Goal: Task Accomplishment & Management: Manage account settings

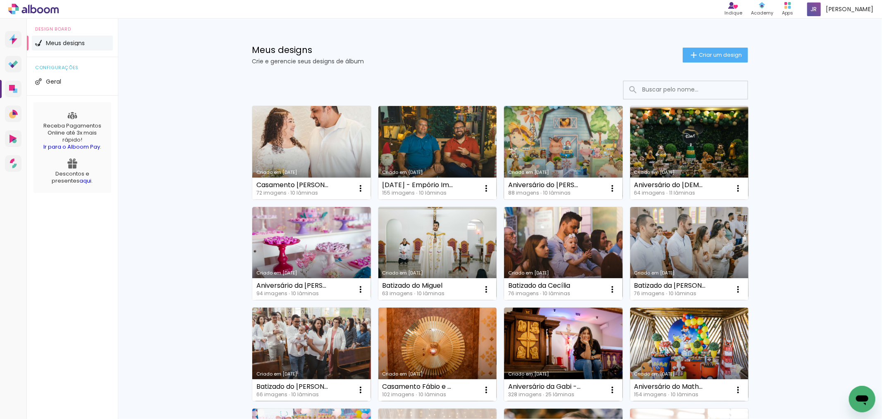
click at [562, 134] on link "Criado em [DATE]" at bounding box center [563, 152] width 119 height 93
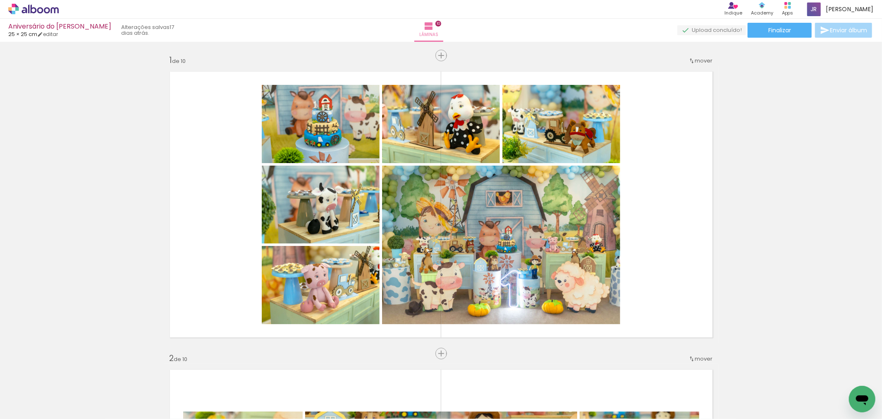
click at [785, 22] on div "Aniversário do João Pedro 25 × 25 cm editar 17 dias atrás. Lâminas 10 Finalizar…" at bounding box center [441, 21] width 882 height 42
click at [786, 25] on paper-button "Finalizar" at bounding box center [780, 30] width 64 height 15
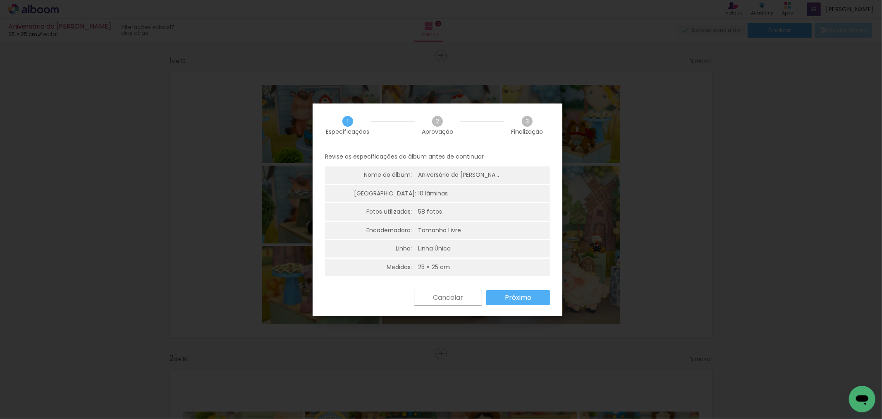
click at [0, 0] on paper-button "Próximo" at bounding box center [0, 0] width 0 height 0
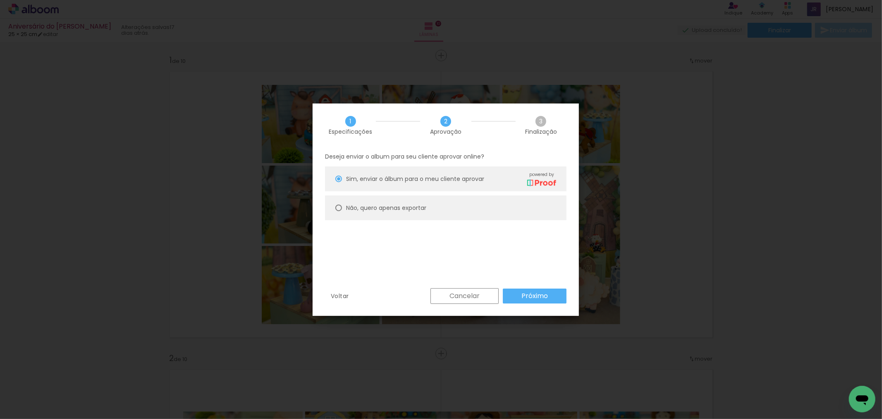
click at [0, 0] on paper-radio-button "Não, quero apenas exportar" at bounding box center [0, 0] width 0 height 0
type paper-radio-button "on"
click at [0, 0] on slot "Próximo" at bounding box center [0, 0] width 0 height 0
type input "Alta, 300 DPI"
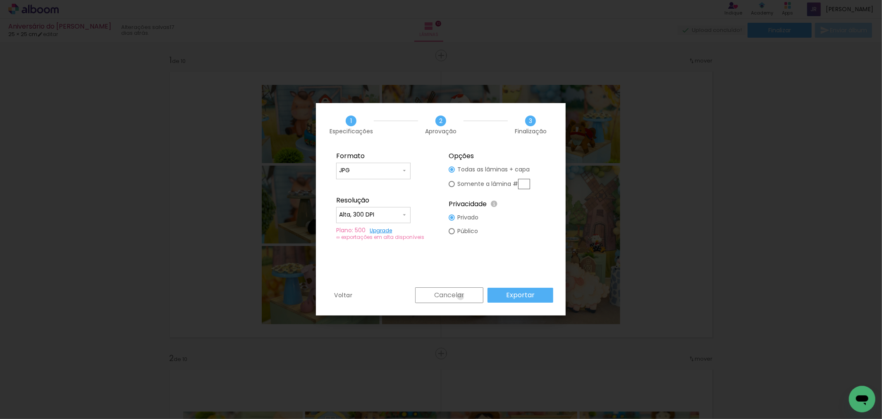
click at [0, 0] on slot "Cancelar" at bounding box center [0, 0] width 0 height 0
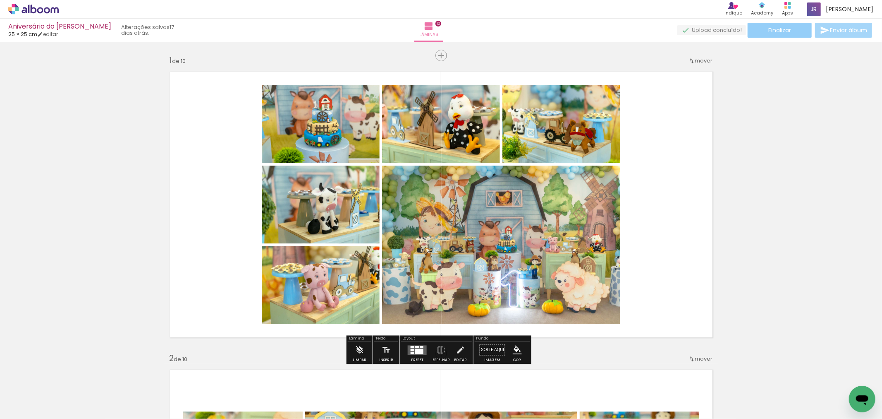
click at [792, 28] on paper-button "Finalizar" at bounding box center [780, 30] width 64 height 15
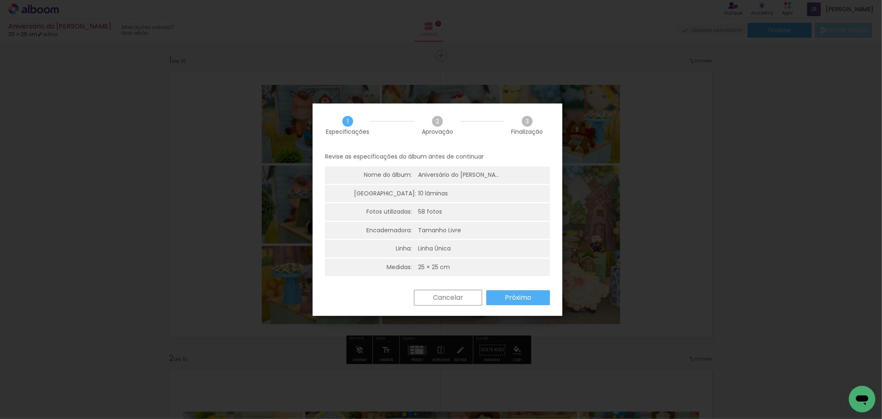
click at [0, 0] on paper-button "Próximo" at bounding box center [0, 0] width 0 height 0
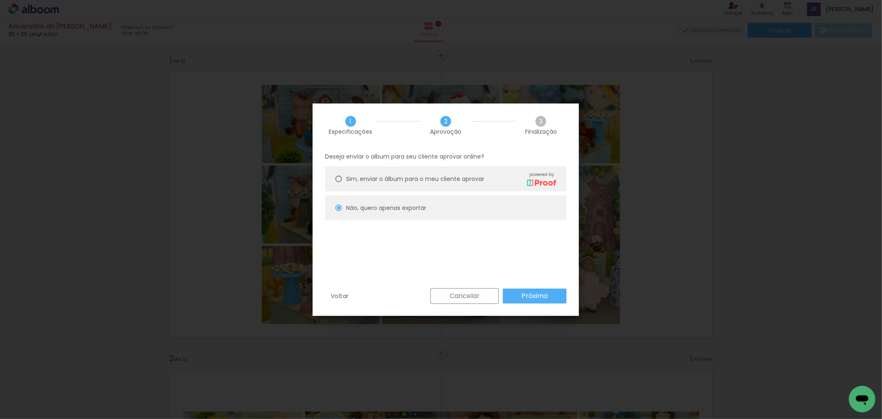
drag, startPoint x: 374, startPoint y: 177, endPoint x: 460, endPoint y: 240, distance: 107.4
click at [0, 0] on span "Sim, enviar o álbum para o meu cliente aprovar" at bounding box center [0, 0] width 0 height 0
type paper-radio-button "on"
click at [0, 0] on paper-button "Próximo" at bounding box center [0, 0] width 0 height 0
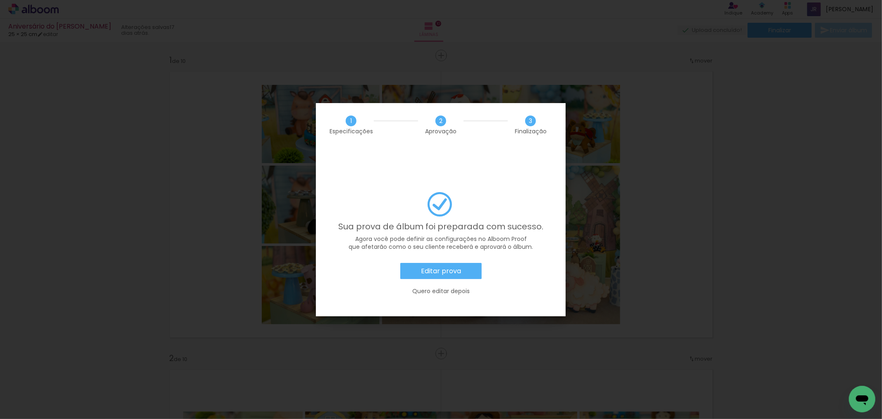
click at [0, 0] on slot "Editar prova" at bounding box center [0, 0] width 0 height 0
